Goal: Information Seeking & Learning: Compare options

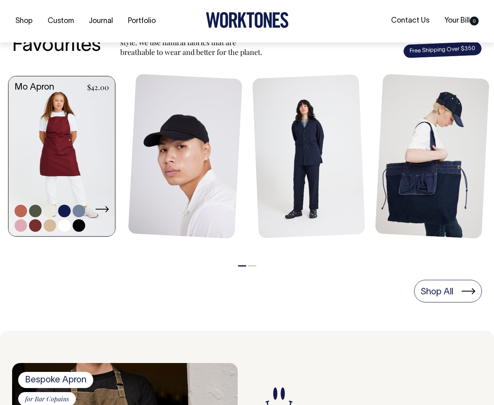
scroll to position [332, 0]
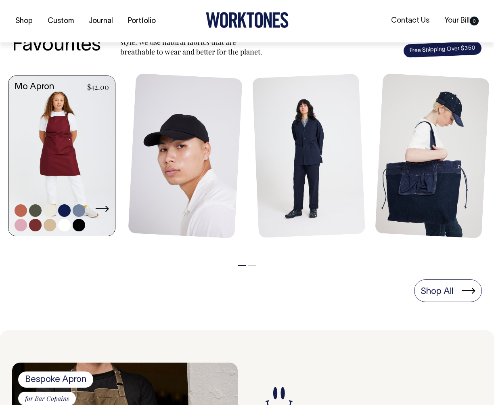
click at [80, 168] on link at bounding box center [61, 157] width 107 height 162
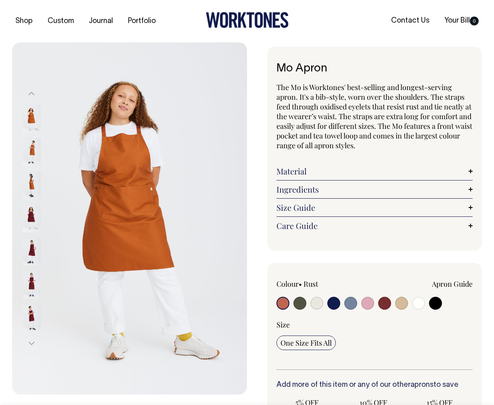
click at [296, 303] on input "radio" at bounding box center [300, 303] width 13 height 13
radio input "true"
select select "Olive"
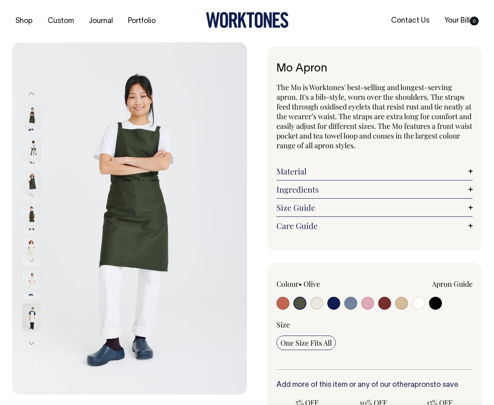
click at [387, 301] on input "radio" at bounding box center [384, 303] width 13 height 13
radio input "true"
select select "Burgundy"
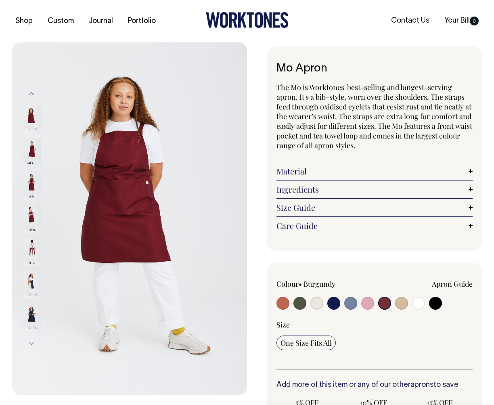
click at [399, 303] on input "radio" at bounding box center [401, 303] width 13 height 13
radio input "true"
select select "Khaki"
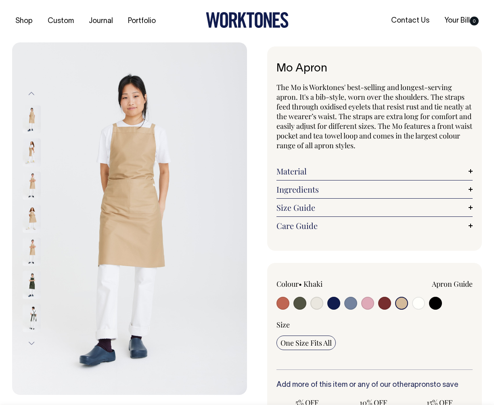
click at [302, 305] on input "radio" at bounding box center [300, 303] width 13 height 13
radio input "true"
select select "Olive"
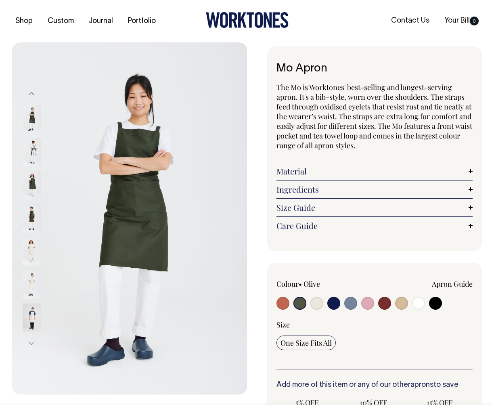
click at [280, 303] on input "radio" at bounding box center [283, 303] width 13 height 13
radio input "true"
select select "Rust"
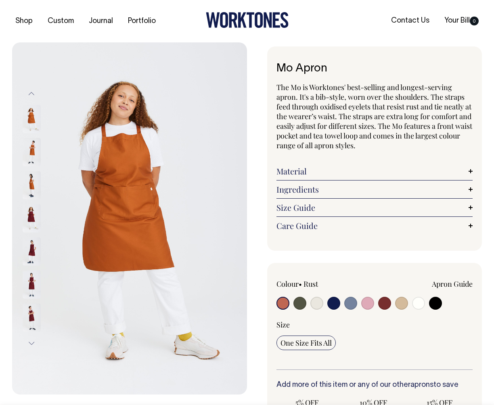
click at [417, 304] on input "radio" at bounding box center [418, 303] width 13 height 13
radio input "true"
select select "Off-White"
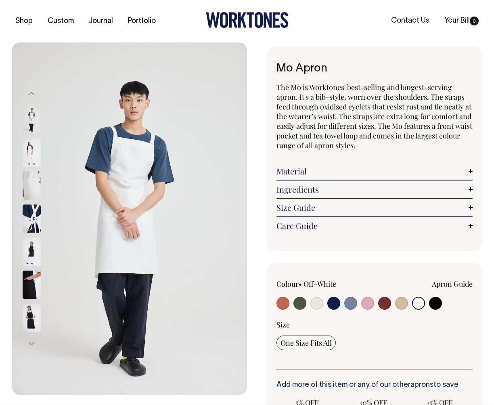
click at [338, 305] on input "radio" at bounding box center [334, 303] width 13 height 13
radio input "true"
select select "Dark Navy"
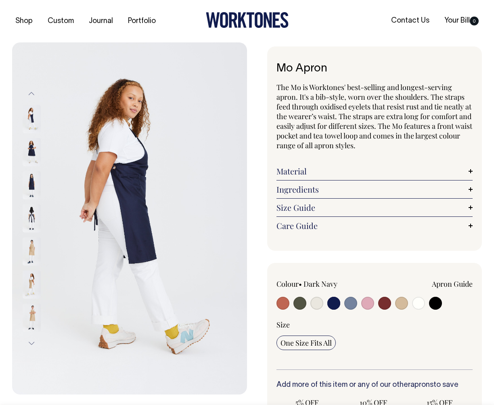
click at [31, 150] on img at bounding box center [32, 152] width 18 height 28
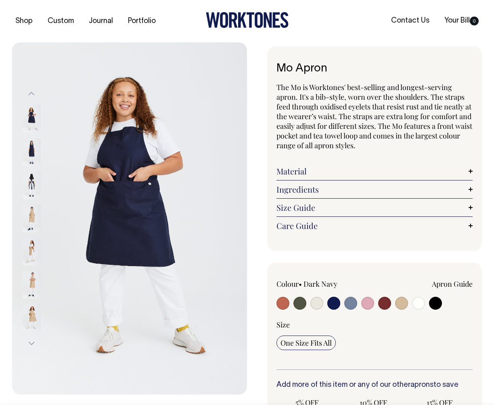
click at [334, 304] on input "radio" at bounding box center [334, 303] width 13 height 13
click at [355, 303] on input "radio" at bounding box center [351, 303] width 13 height 13
radio input "true"
select select "Blue/Grey"
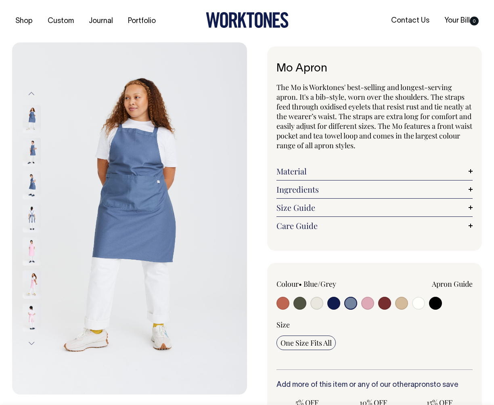
click at [286, 303] on input "radio" at bounding box center [283, 303] width 13 height 13
radio input "true"
select select "Rust"
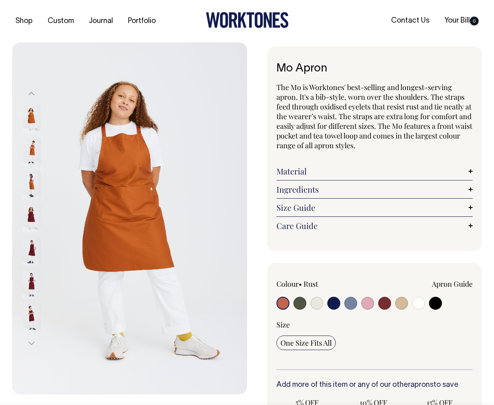
click at [334, 300] on input "radio" at bounding box center [334, 303] width 13 height 13
radio input "true"
select select "Dark Navy"
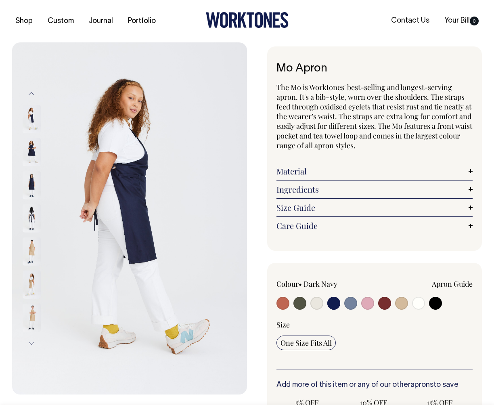
click at [288, 303] on input "radio" at bounding box center [283, 303] width 13 height 13
radio input "true"
select select "Rust"
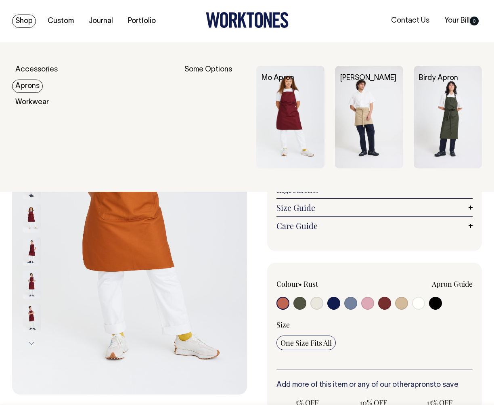
click at [32, 84] on link "Aprons" at bounding box center [27, 86] width 31 height 13
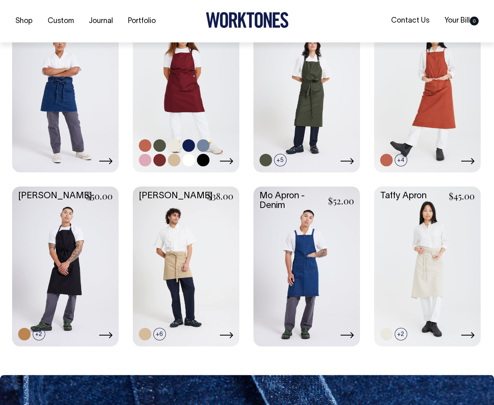
scroll to position [231, 0]
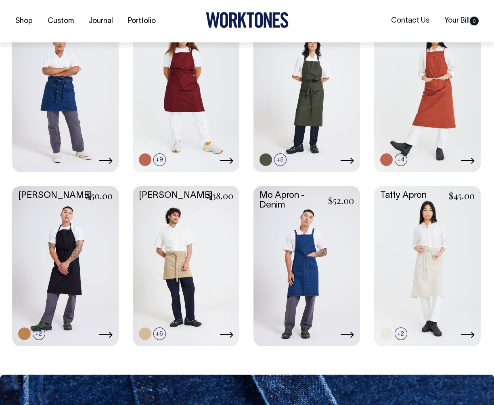
click at [307, 233] on link at bounding box center [307, 265] width 107 height 158
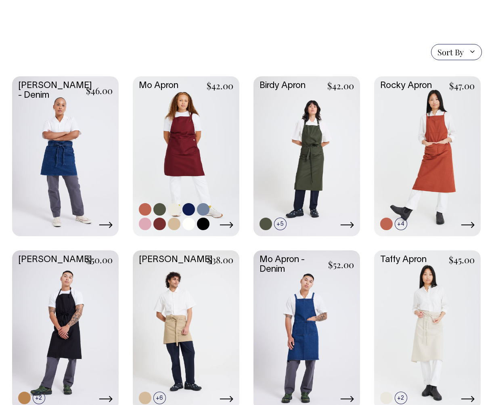
click at [197, 141] on link at bounding box center [186, 155] width 107 height 158
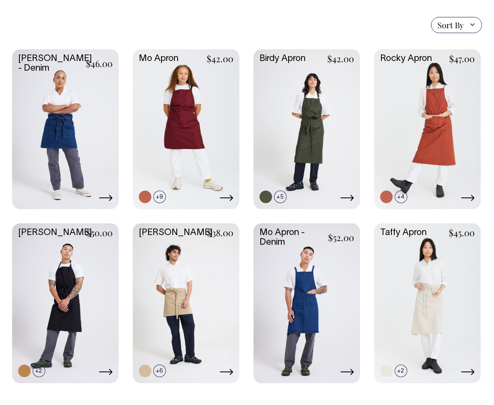
scroll to position [194, 0]
click at [80, 138] on link at bounding box center [65, 128] width 107 height 158
click at [346, 309] on link at bounding box center [307, 302] width 107 height 158
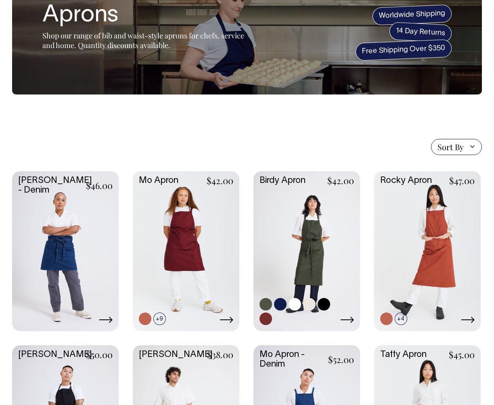
click at [312, 225] on link at bounding box center [307, 250] width 107 height 158
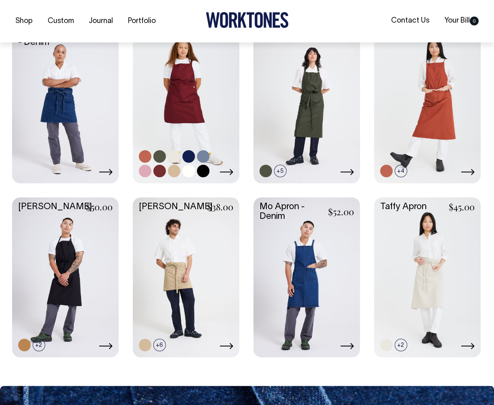
scroll to position [220, 0]
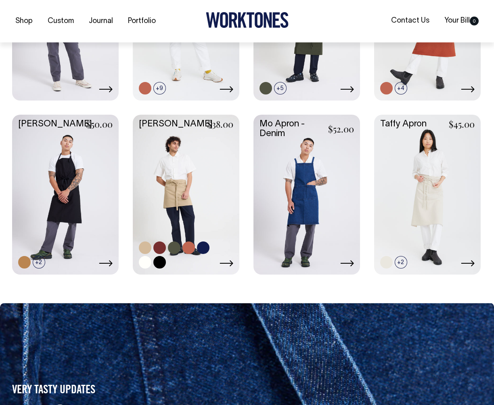
click at [181, 208] on link at bounding box center [186, 194] width 107 height 158
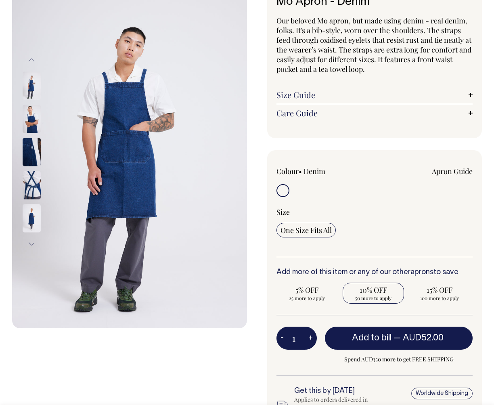
scroll to position [67, 0]
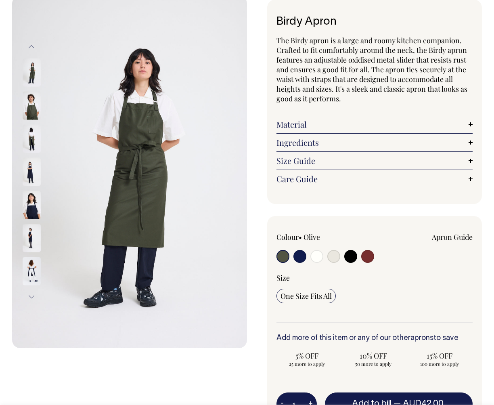
scroll to position [47, 0]
click at [29, 138] on img at bounding box center [32, 138] width 18 height 28
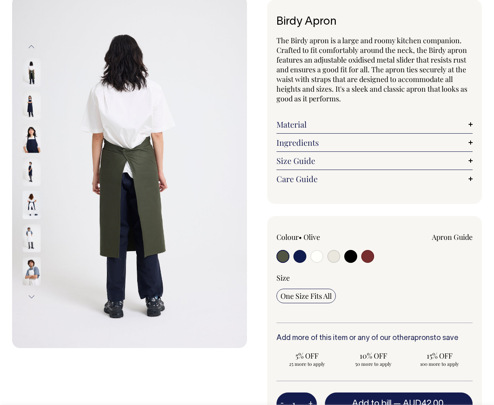
click at [39, 147] on img at bounding box center [32, 138] width 18 height 28
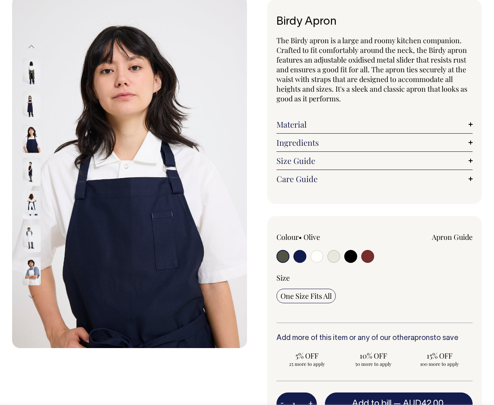
click at [29, 147] on img at bounding box center [32, 138] width 18 height 28
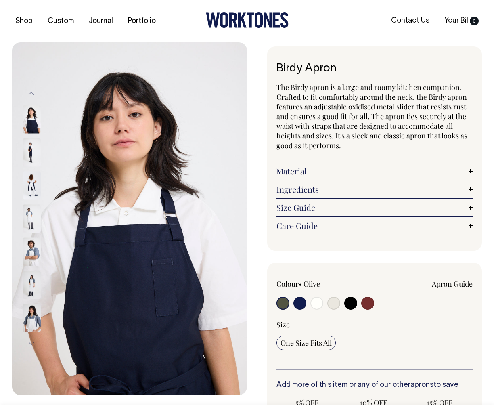
scroll to position [0, 0]
click at [302, 305] on input "radio" at bounding box center [300, 303] width 13 height 13
radio input "true"
select select "Dark Navy"
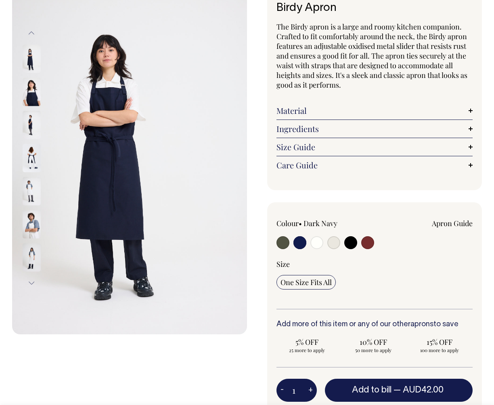
scroll to position [61, 0]
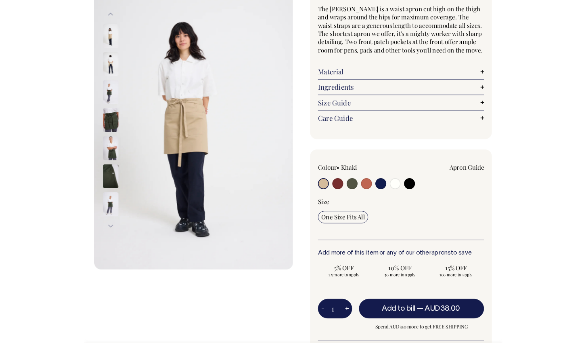
scroll to position [77, 0]
